Goal: Transaction & Acquisition: Purchase product/service

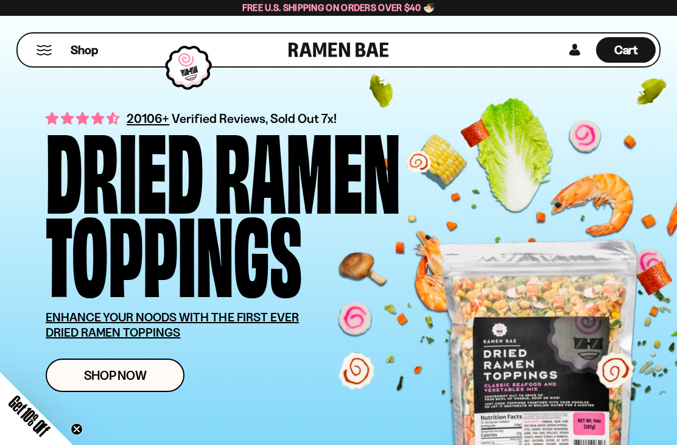
click at [27, 426] on span "Get 10% Off" at bounding box center [28, 415] width 47 height 47
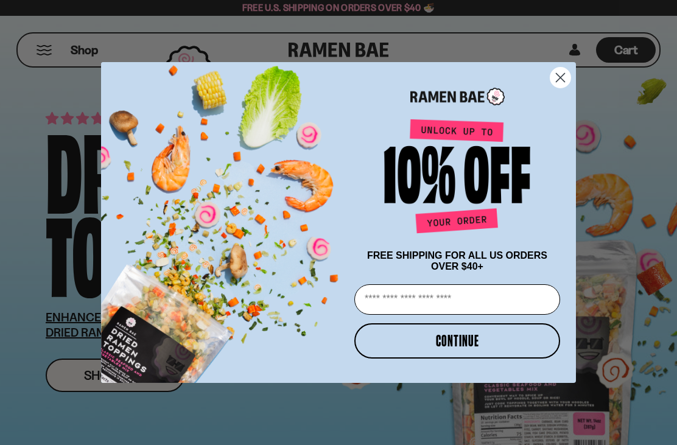
click at [467, 305] on input "Email" at bounding box center [457, 299] width 206 height 30
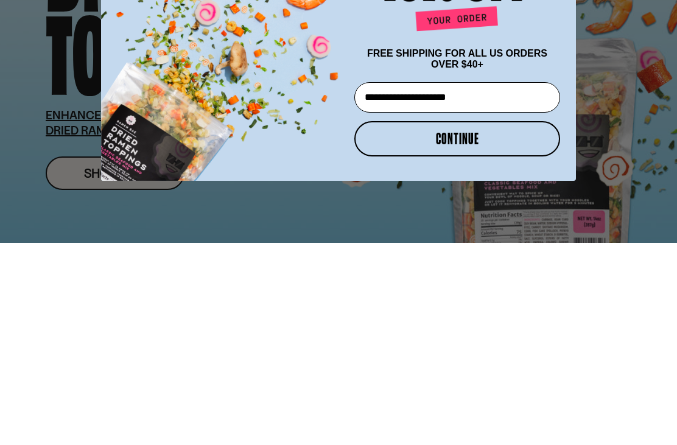
type input "**********"
click at [518, 323] on button "CONTINUE" at bounding box center [457, 340] width 206 height 35
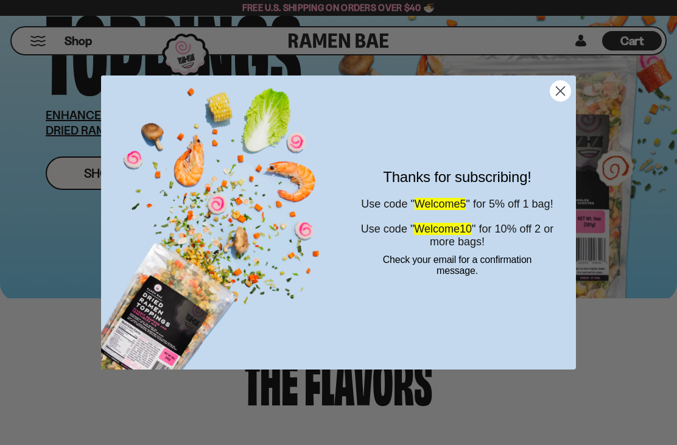
click at [563, 85] on circle "Close dialog" at bounding box center [560, 91] width 20 height 20
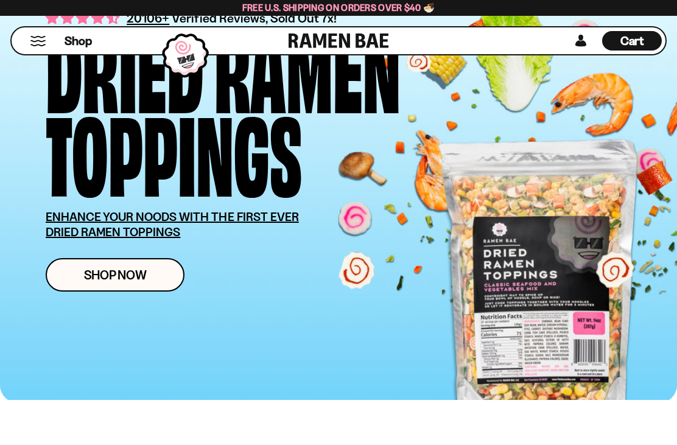
scroll to position [0, 0]
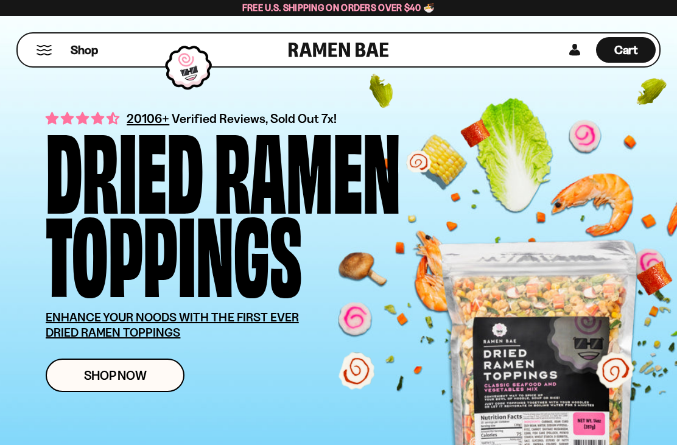
click at [622, 49] on span "Cart" at bounding box center [626, 50] width 24 height 15
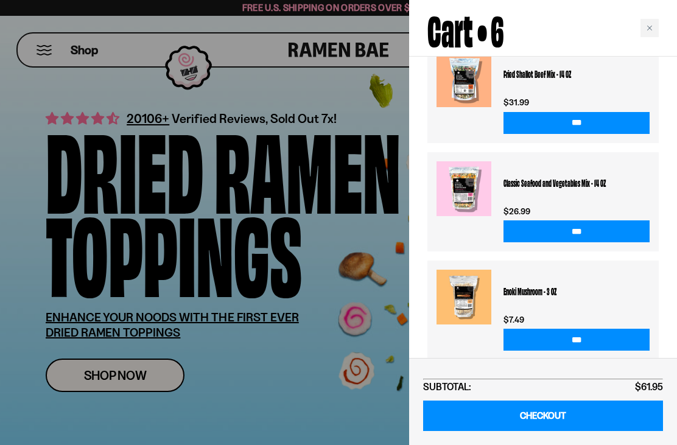
scroll to position [683, 0]
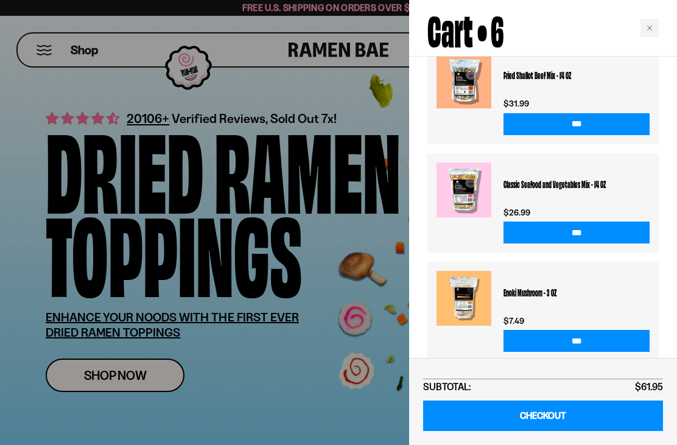
click at [580, 425] on link "CHECKOUT" at bounding box center [543, 415] width 240 height 31
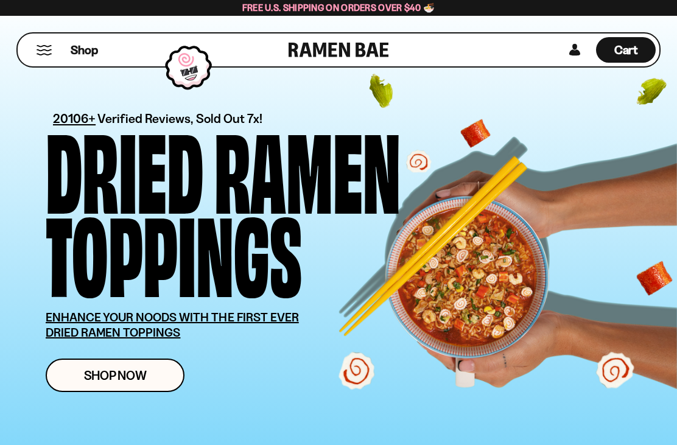
click at [636, 43] on span "Cart" at bounding box center [626, 50] width 24 height 15
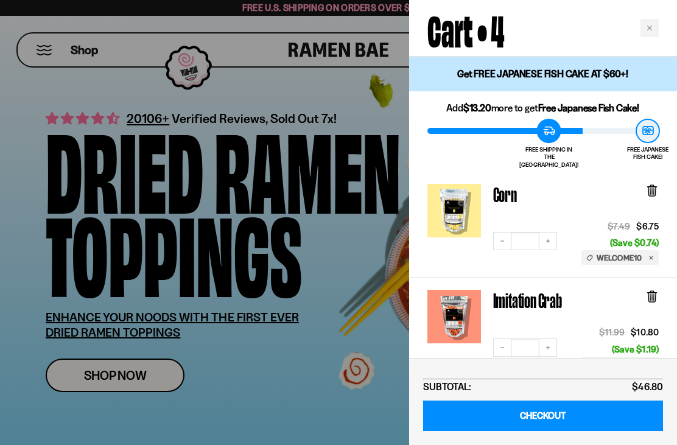
click at [49, 43] on div at bounding box center [338, 222] width 677 height 445
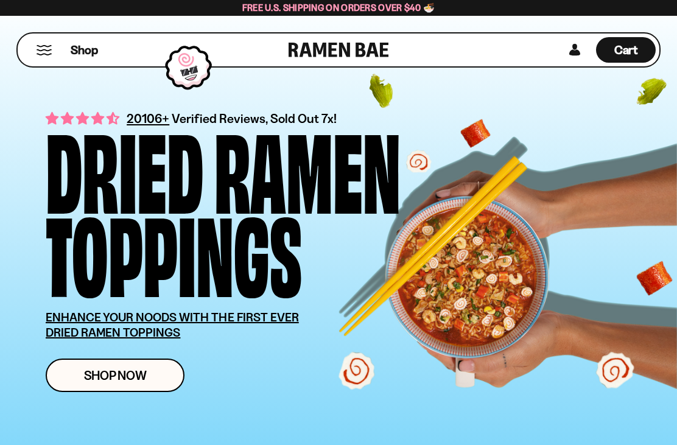
click at [38, 61] on div "Shop" at bounding box center [154, 49] width 267 height 33
click at [44, 52] on button "Mobile Menu Trigger" at bounding box center [44, 50] width 16 height 10
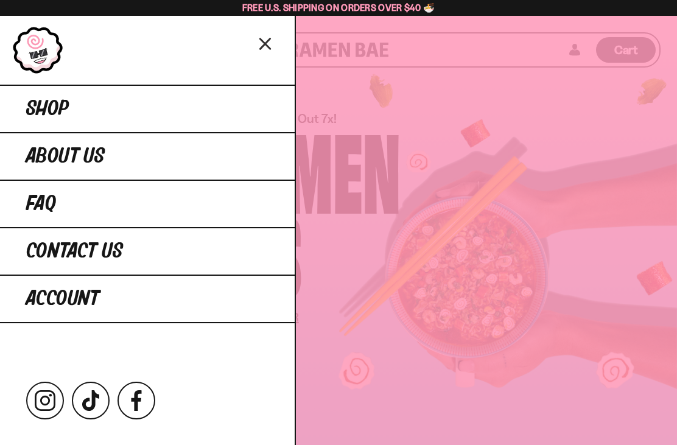
click at [226, 105] on link "Shop" at bounding box center [147, 108] width 294 height 47
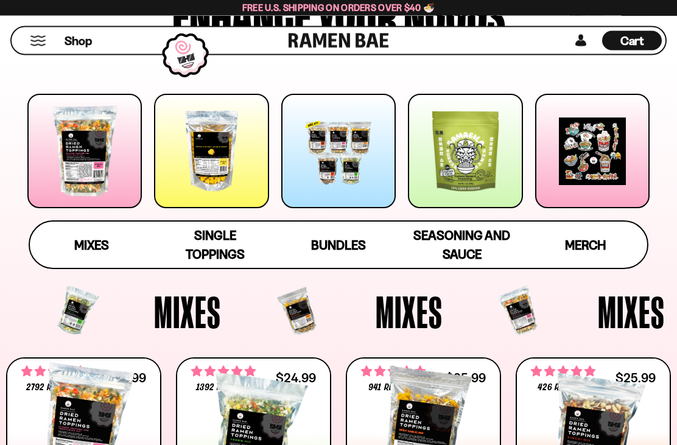
scroll to position [135, 0]
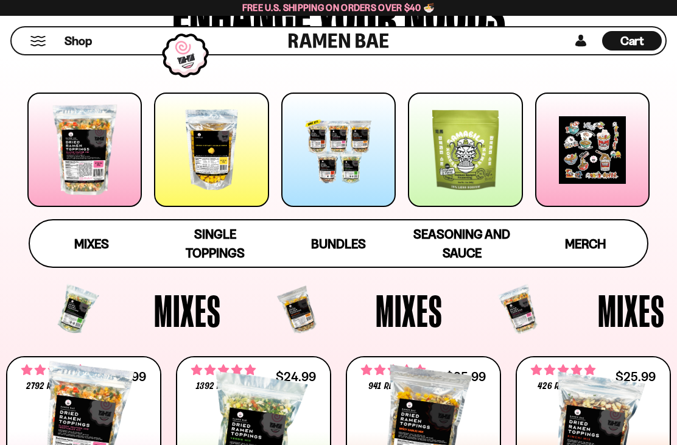
click at [103, 241] on span "Mixes" at bounding box center [91, 243] width 35 height 15
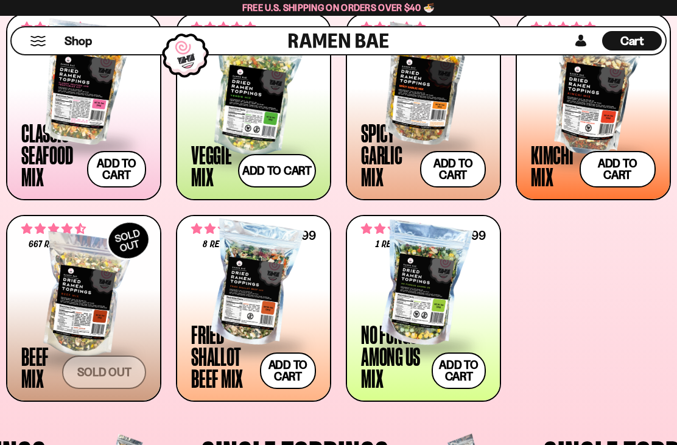
scroll to position [479, 0]
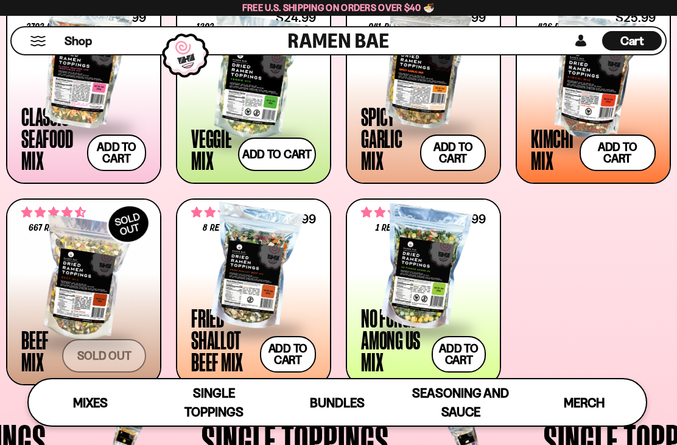
click at [470, 355] on button "Add to cart Add — Regular price $24.99 Regular price Sale price $24.99 Unit pri…" at bounding box center [458, 354] width 54 height 37
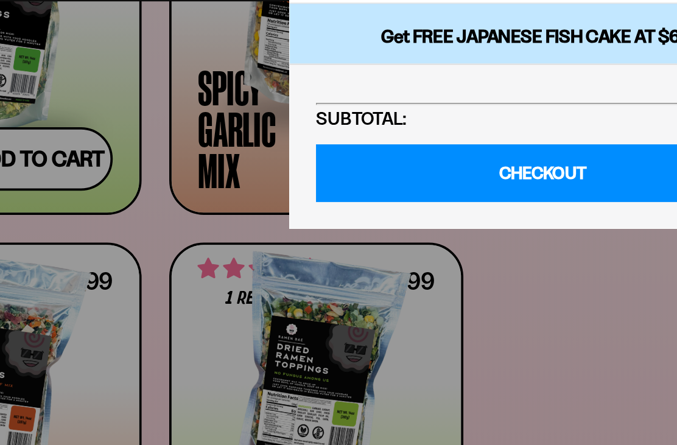
scroll to position [418, 0]
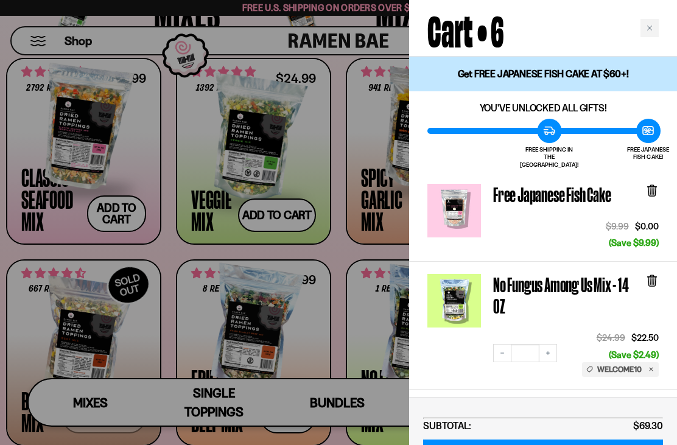
click at [647, 29] on icon "Close cart" at bounding box center [649, 28] width 6 height 6
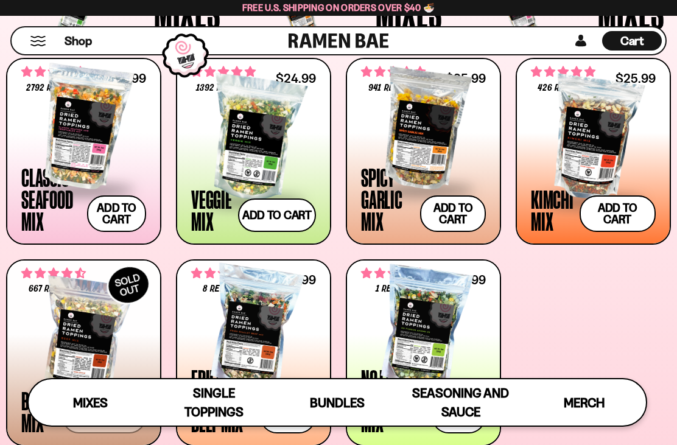
click at [638, 33] on div "Cart D0381C2F-513E-4F90-8A41-6F0A75DCBAAA" at bounding box center [632, 41] width 24 height 16
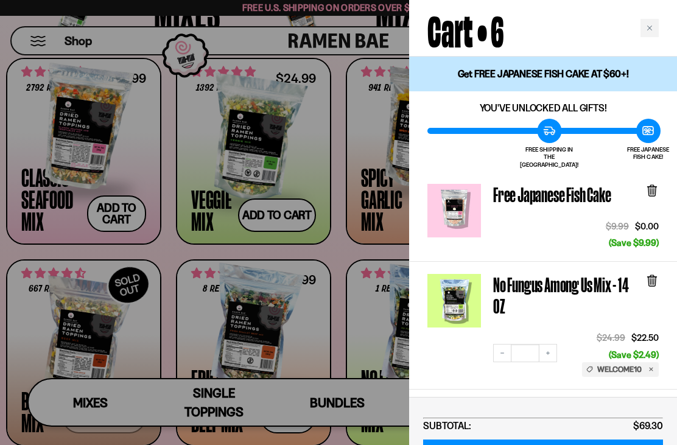
click at [463, 193] on div at bounding box center [454, 211] width 54 height 54
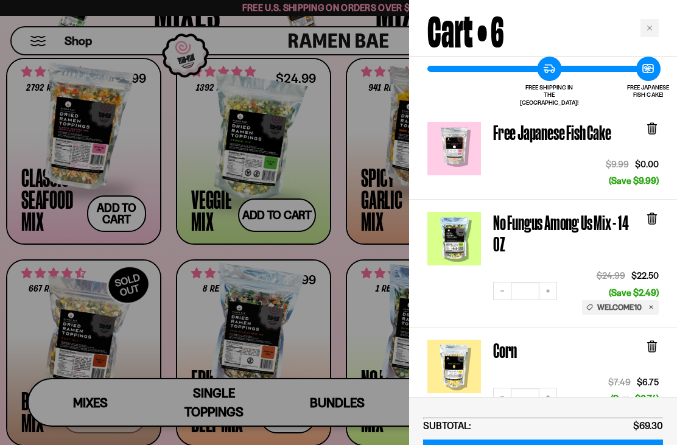
scroll to position [61, 0]
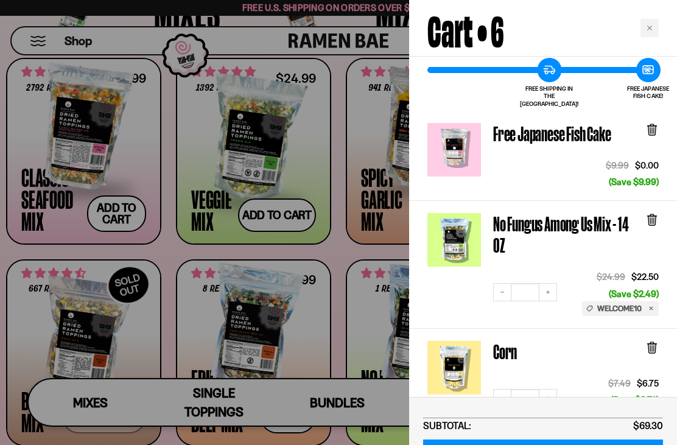
click at [653, 24] on div "Close cart" at bounding box center [649, 28] width 18 height 18
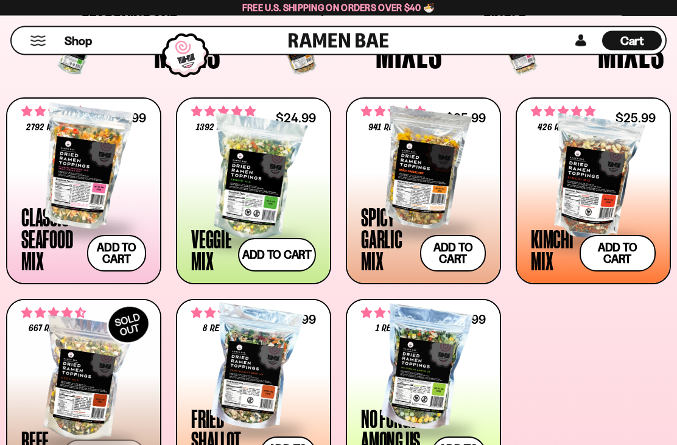
scroll to position [416, 0]
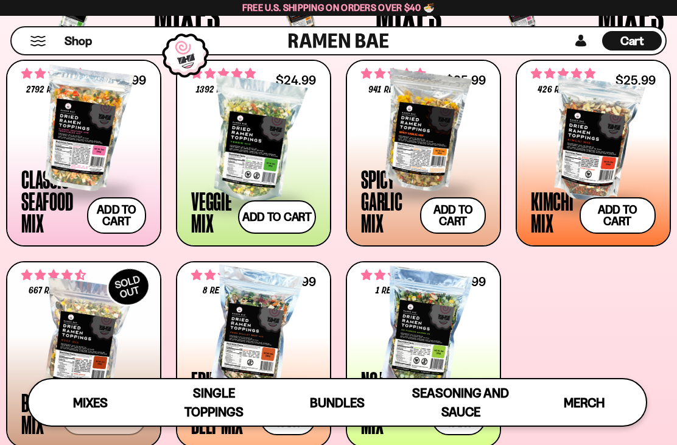
click at [257, 338] on div at bounding box center [253, 331] width 125 height 122
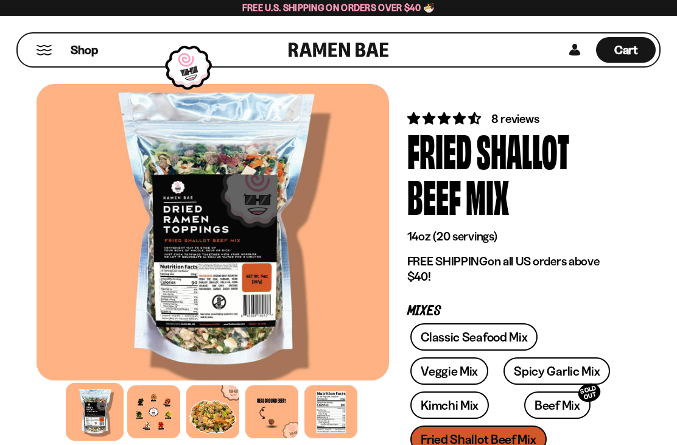
click at [164, 408] on div at bounding box center [153, 411] width 53 height 53
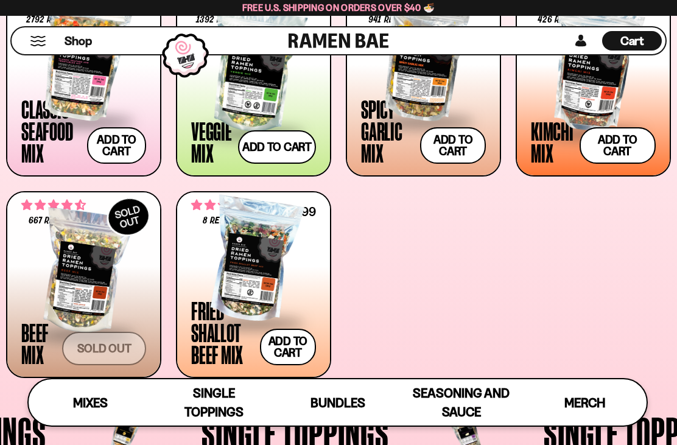
scroll to position [518, 0]
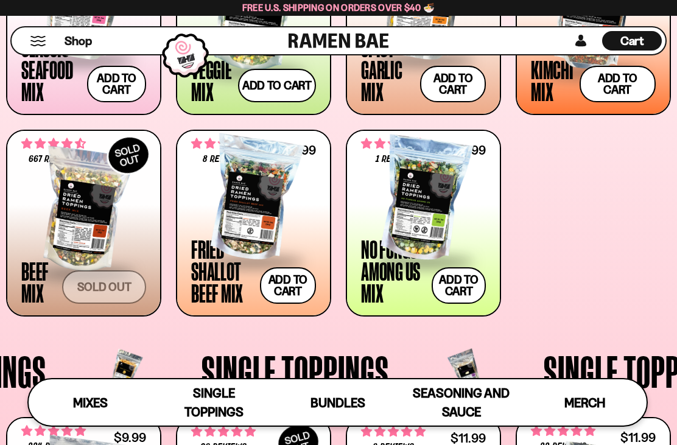
scroll to position [577, 0]
